Goal: Information Seeking & Learning: Understand process/instructions

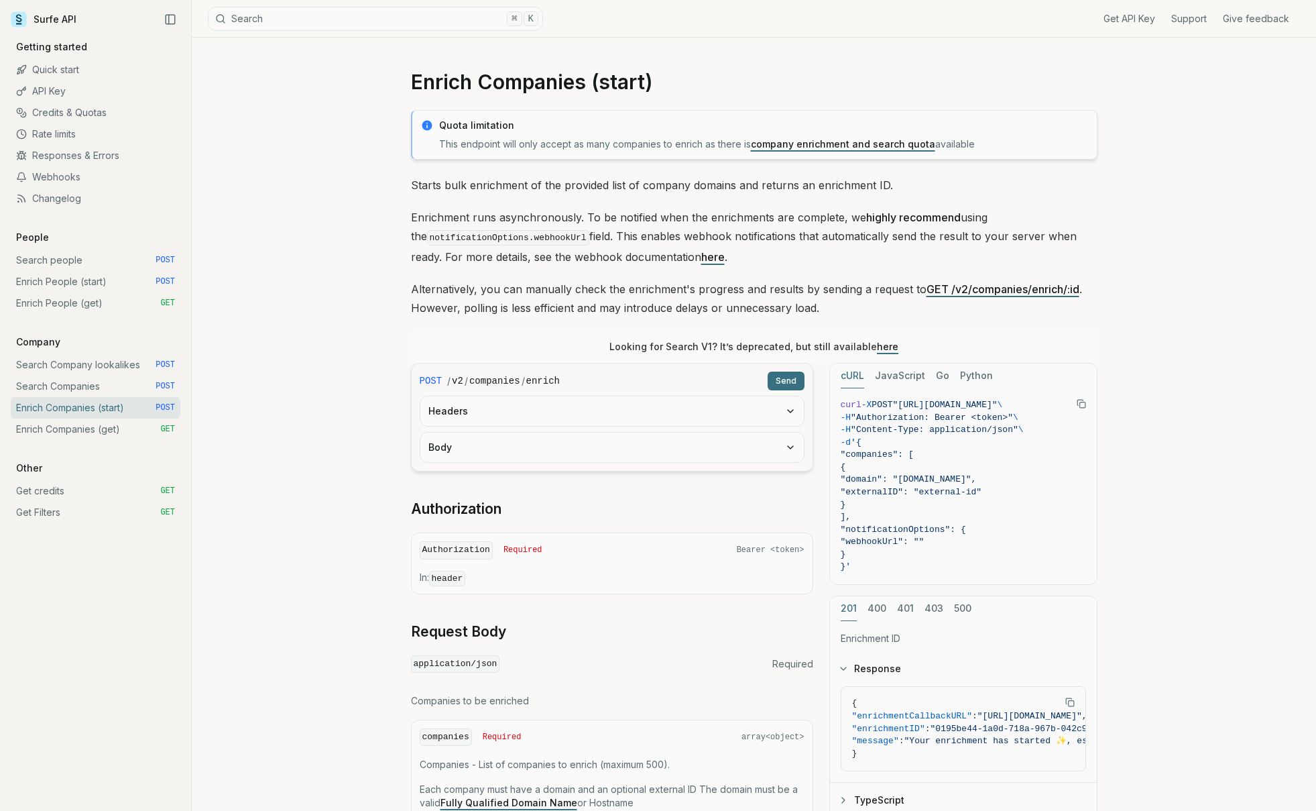
click at [586, 448] on button "Body" at bounding box center [612, 447] width 384 height 30
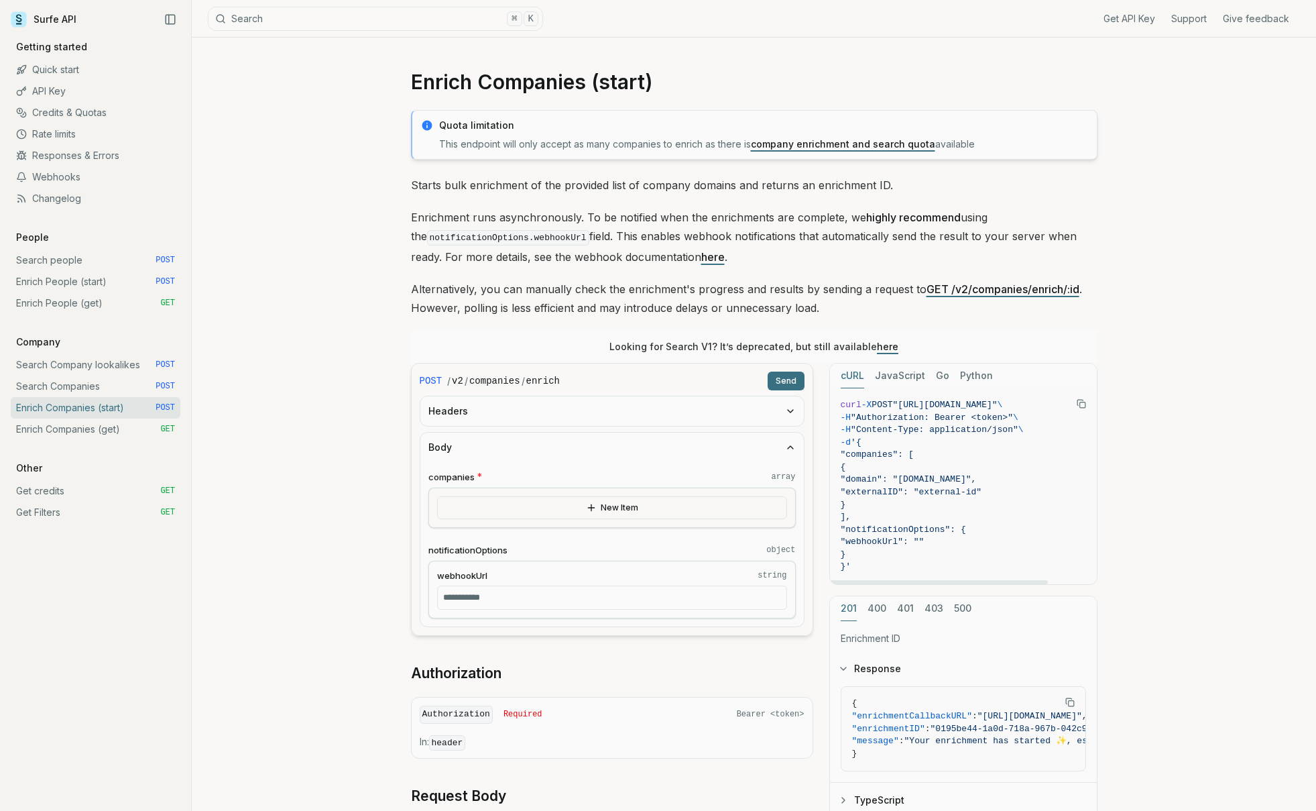
drag, startPoint x: 1031, startPoint y: 492, endPoint x: 881, endPoint y: 494, distance: 149.5
click at [881, 494] on span ""externalID": "external-id"" at bounding box center [963, 492] width 245 height 13
copy span ""externalID": "external-id""
click at [56, 276] on link "Enrich People (start) POST" at bounding box center [96, 281] width 170 height 21
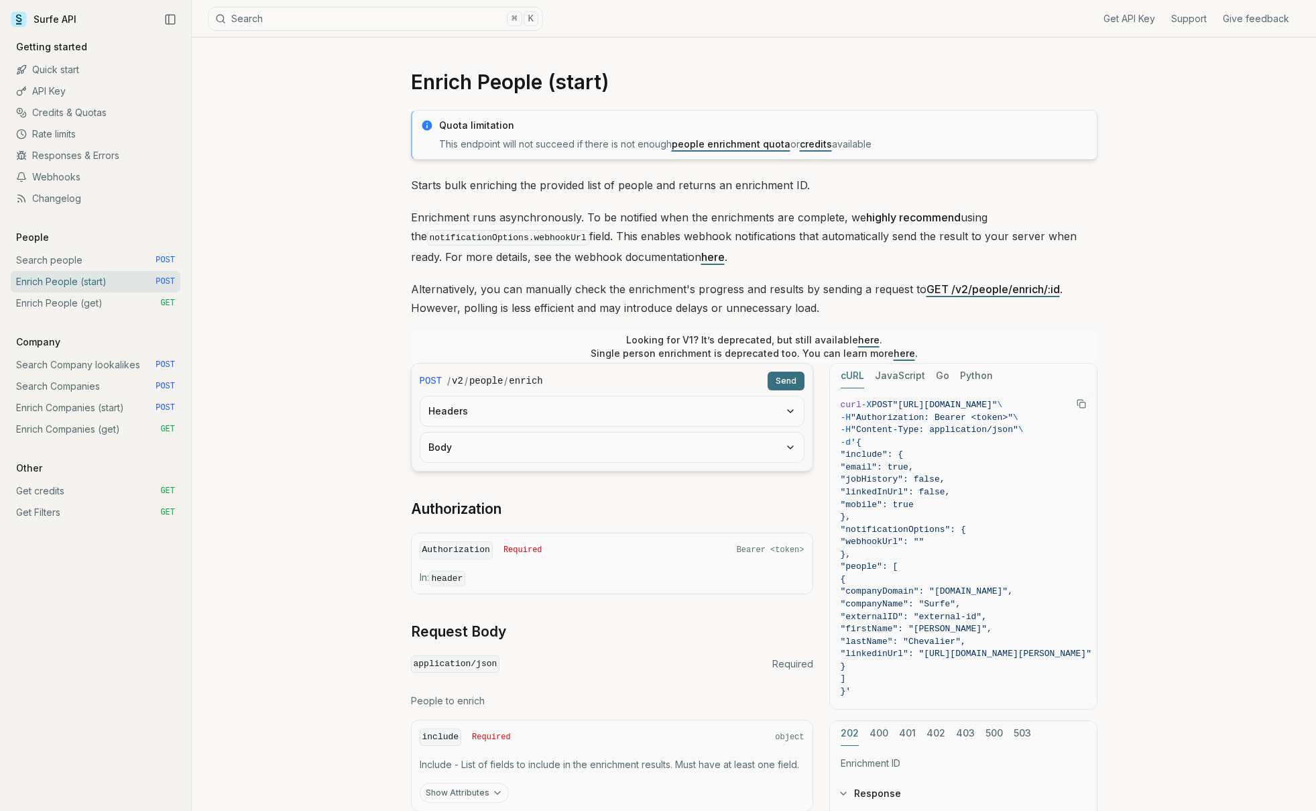
click at [526, 447] on button "Body" at bounding box center [612, 447] width 384 height 30
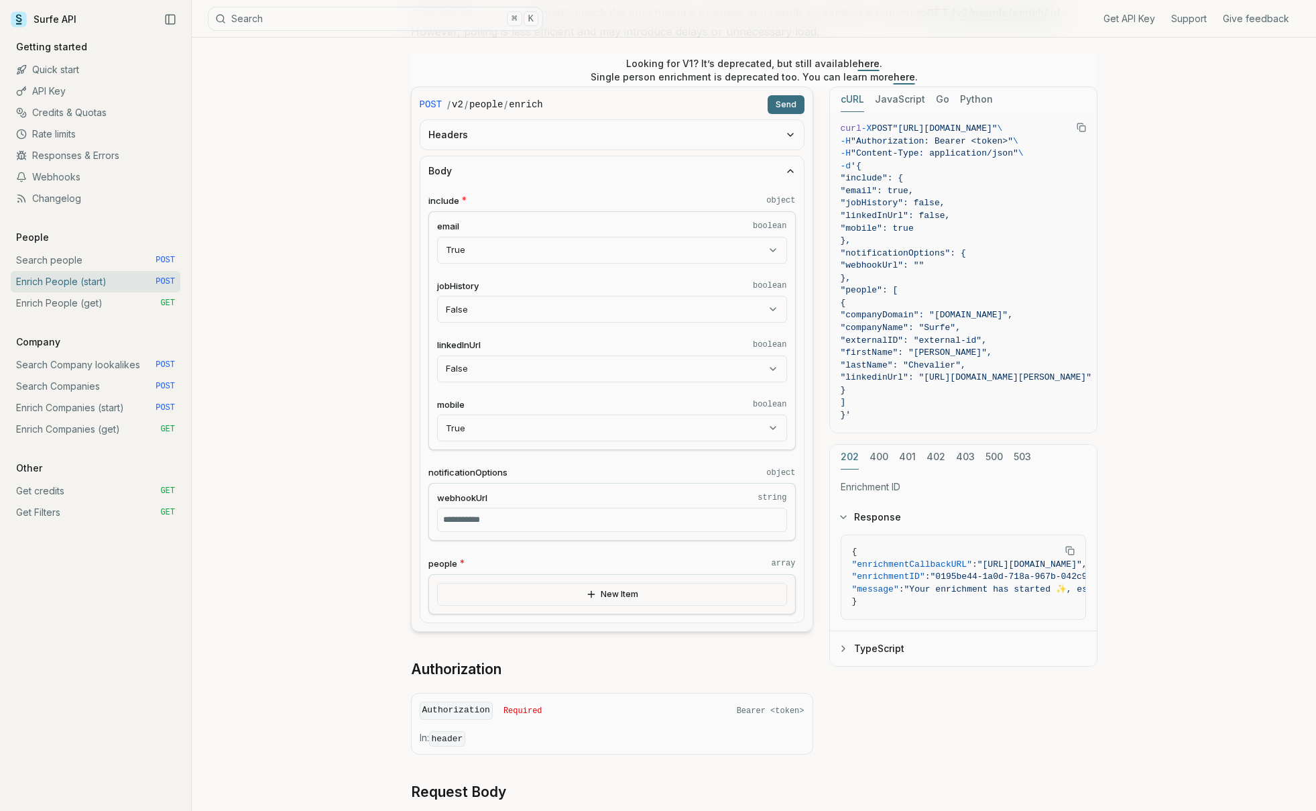
scroll to position [294, 0]
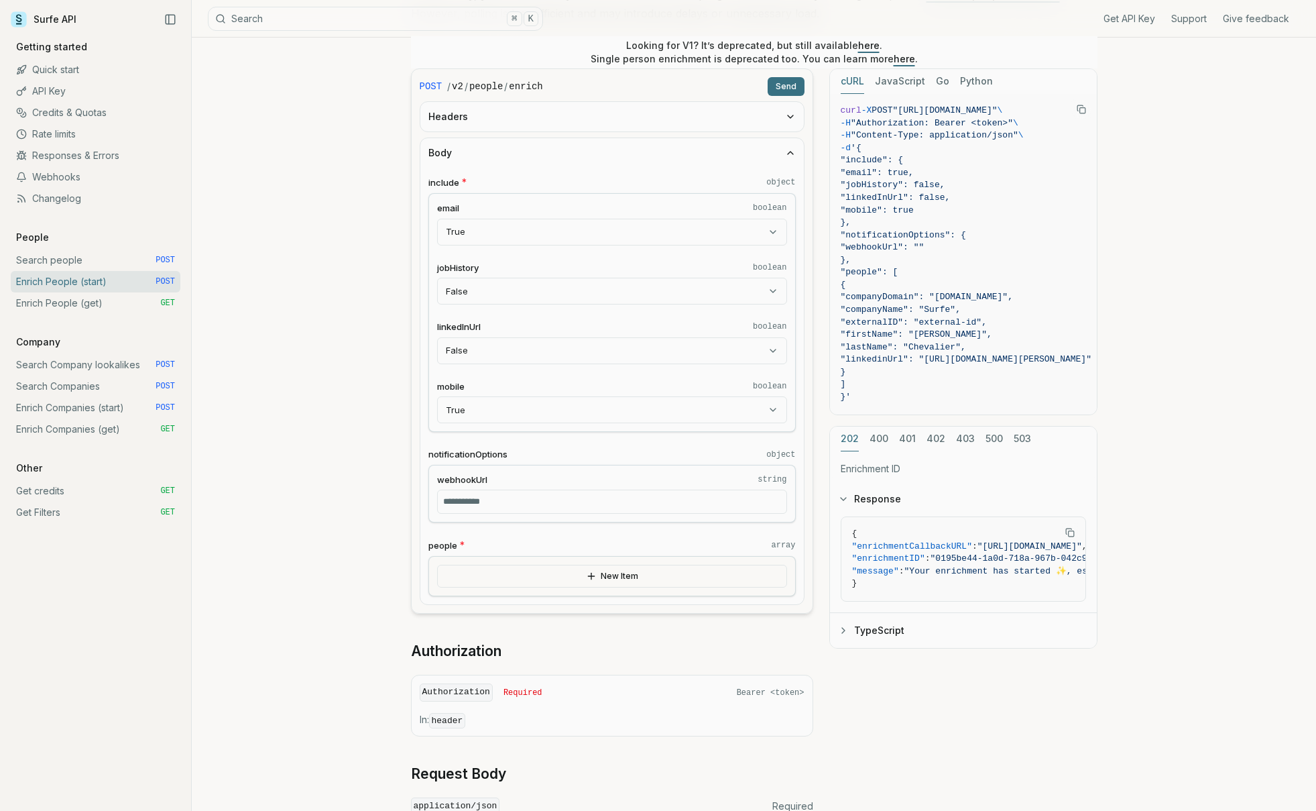
click at [503, 577] on button "New Item" at bounding box center [612, 576] width 350 height 23
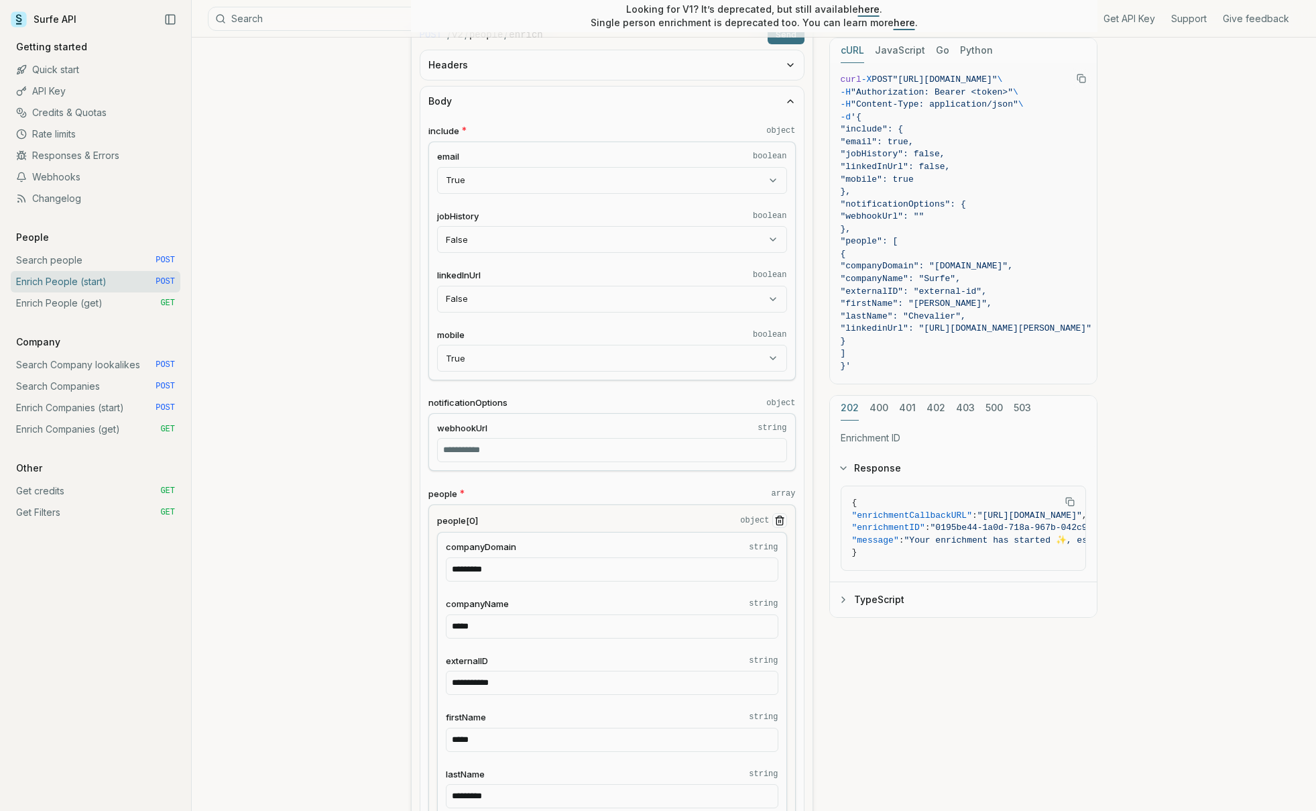
scroll to position [340, 0]
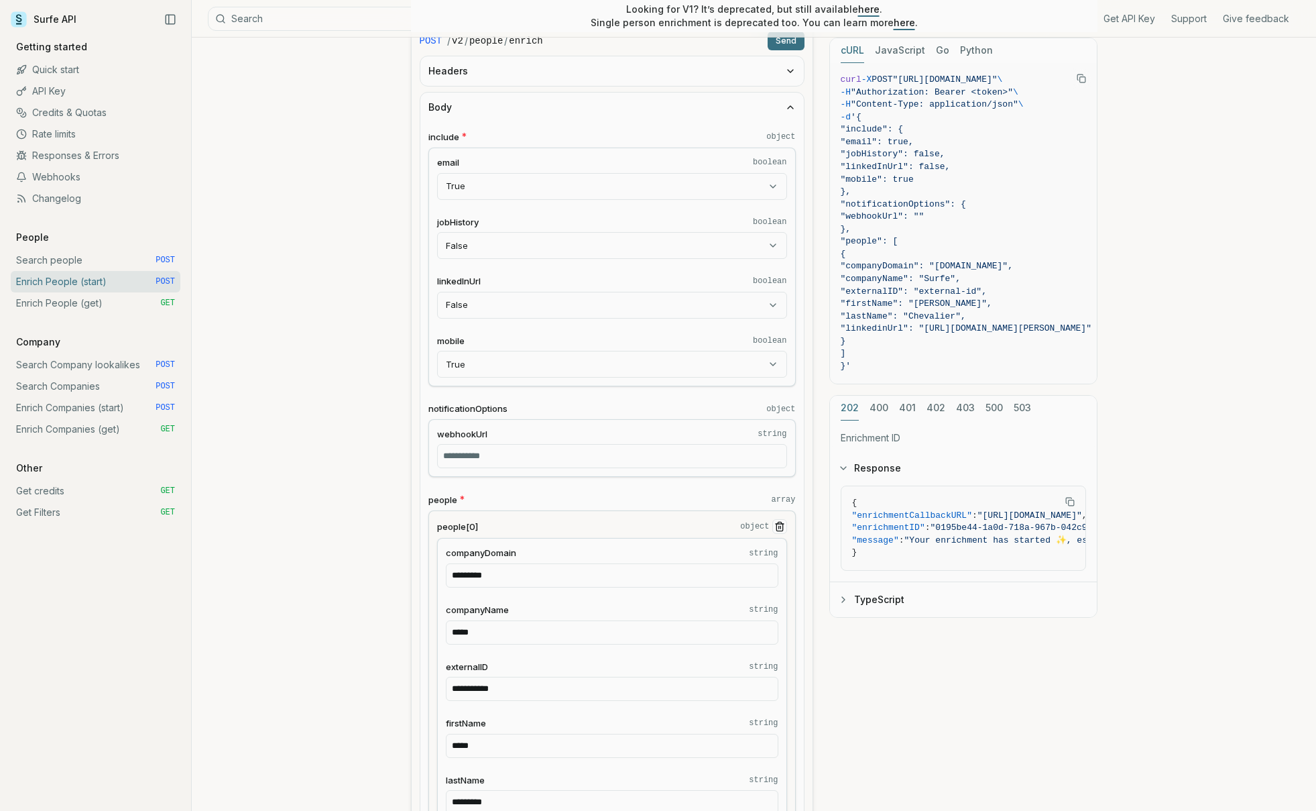
click at [921, 277] on span ""companyName": "Surfe"," at bounding box center [901, 279] width 120 height 10
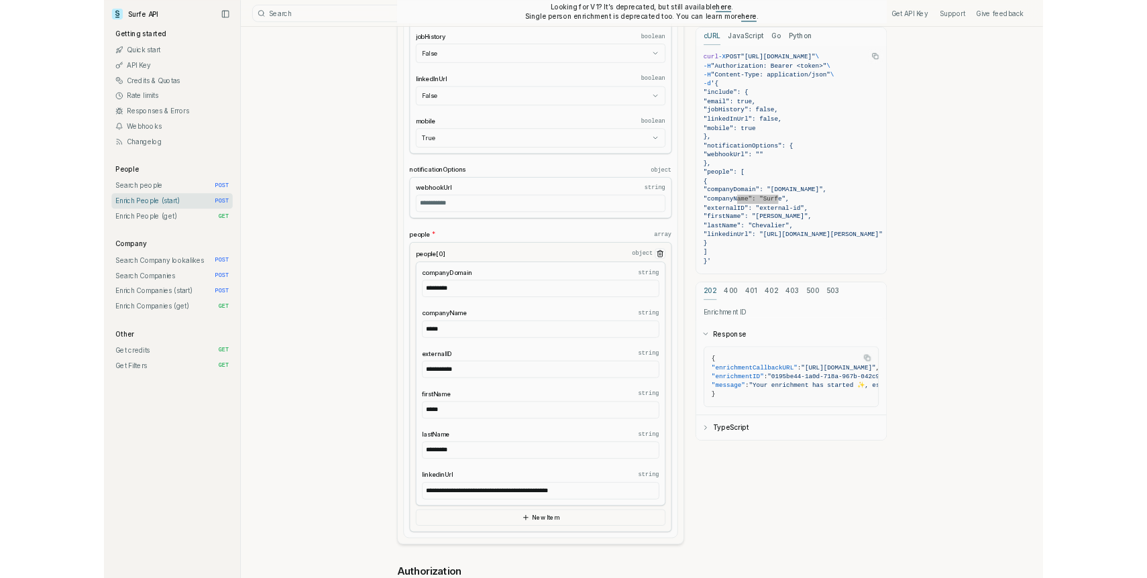
scroll to position [511, 0]
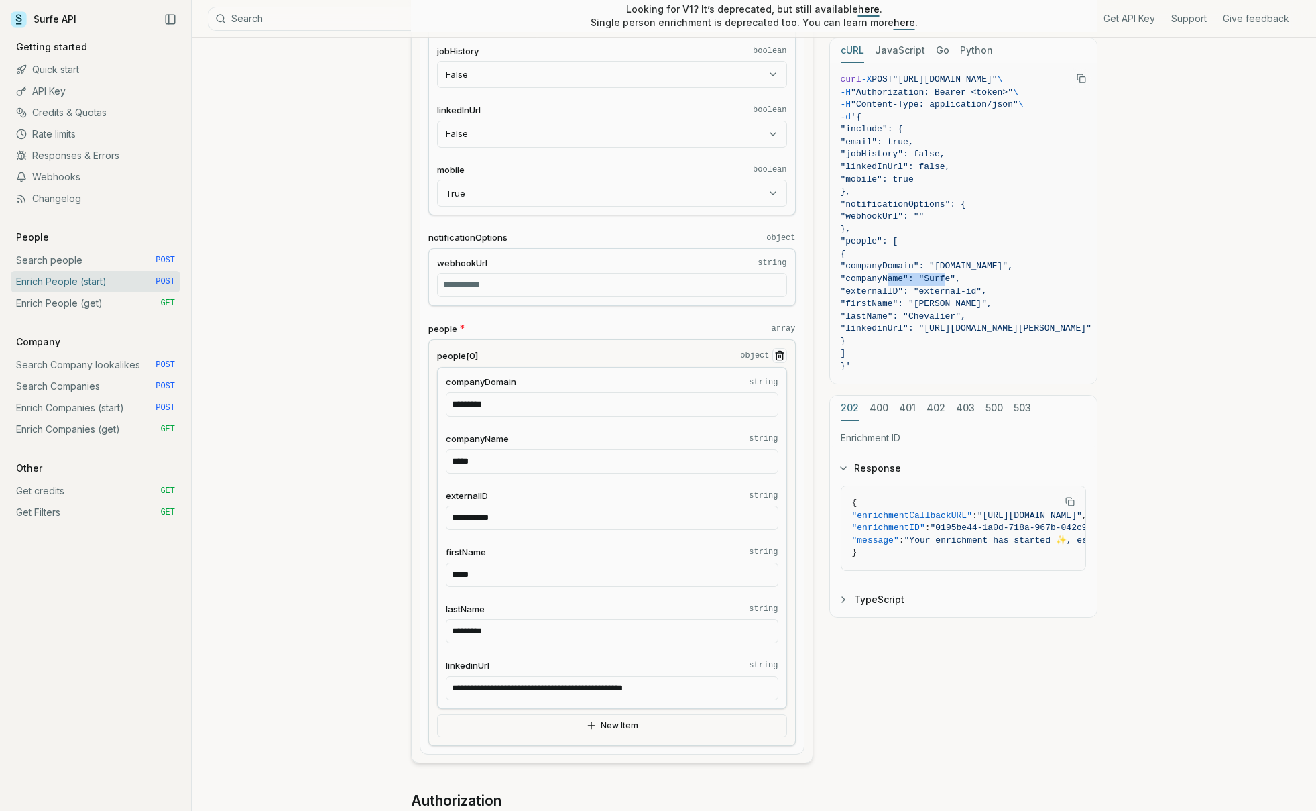
click at [504, 383] on span "companyDomain" at bounding box center [481, 381] width 70 height 13
click at [504, 392] on input "*********" at bounding box center [612, 404] width 333 height 24
click at [504, 383] on span "companyDomain" at bounding box center [481, 381] width 70 height 13
click at [504, 392] on input "*********" at bounding box center [612, 404] width 333 height 24
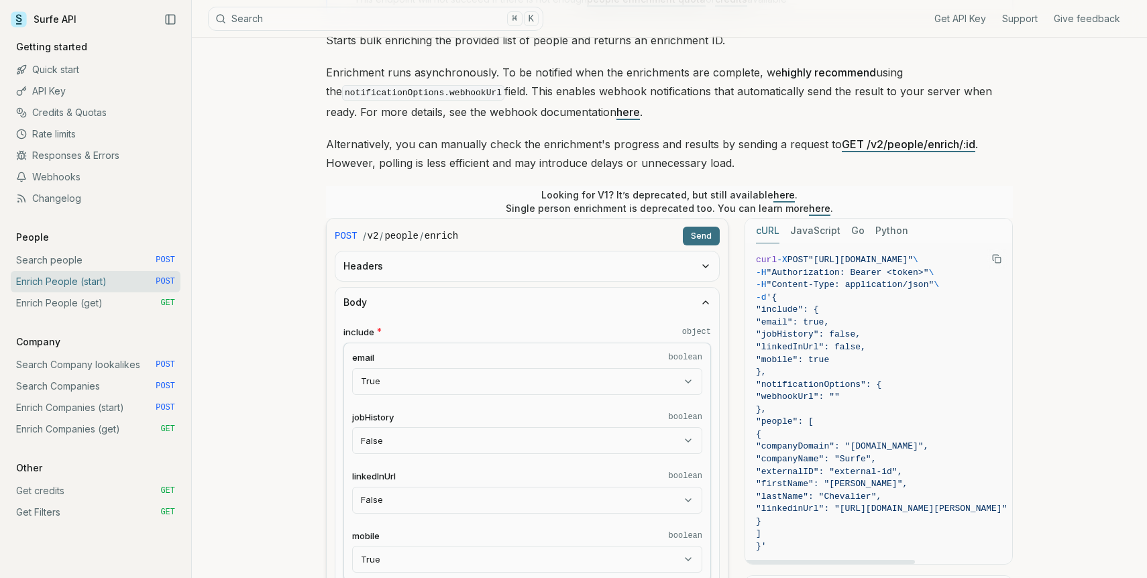
scroll to position [0, 0]
